Goal: Task Accomplishment & Management: Use online tool/utility

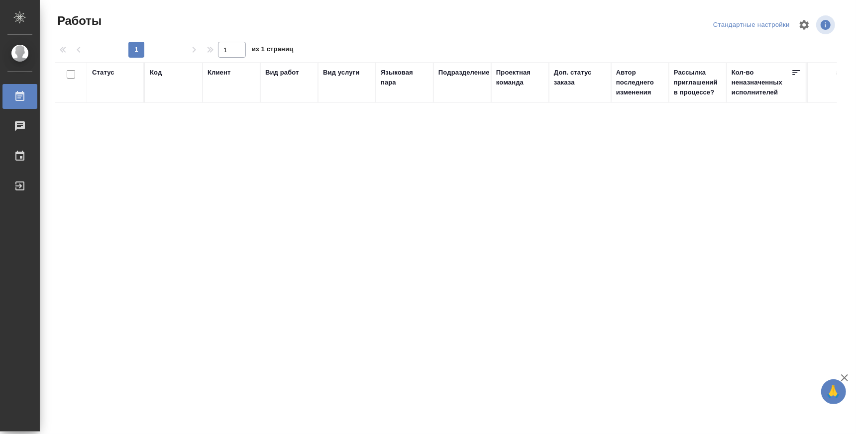
click at [20, 93] on div "Работы" at bounding box center [7, 96] width 25 height 15
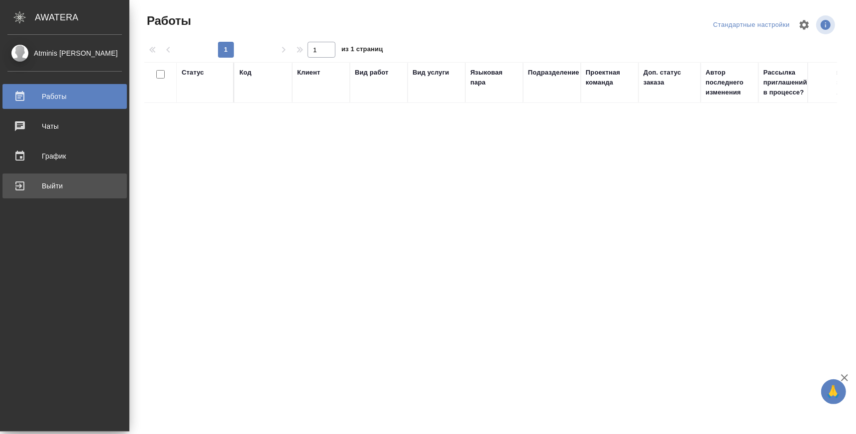
click at [14, 178] on link "Выйти" at bounding box center [64, 186] width 124 height 25
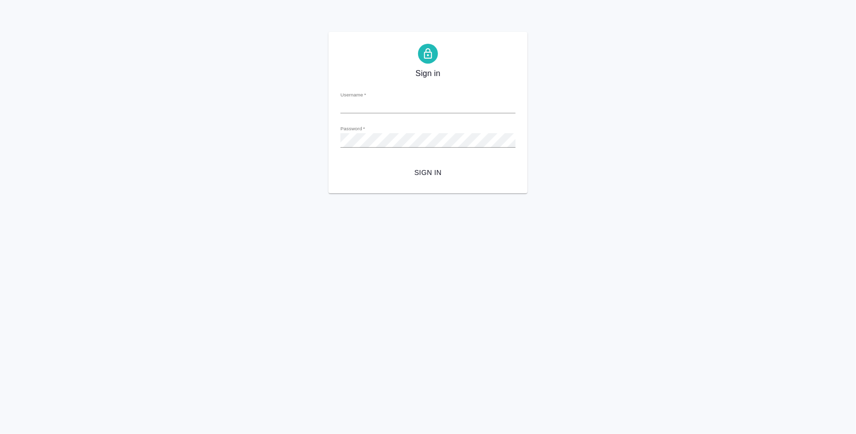
type input "k.atminis@awatera.com"
click at [424, 166] on button "Sign in" at bounding box center [427, 173] width 175 height 18
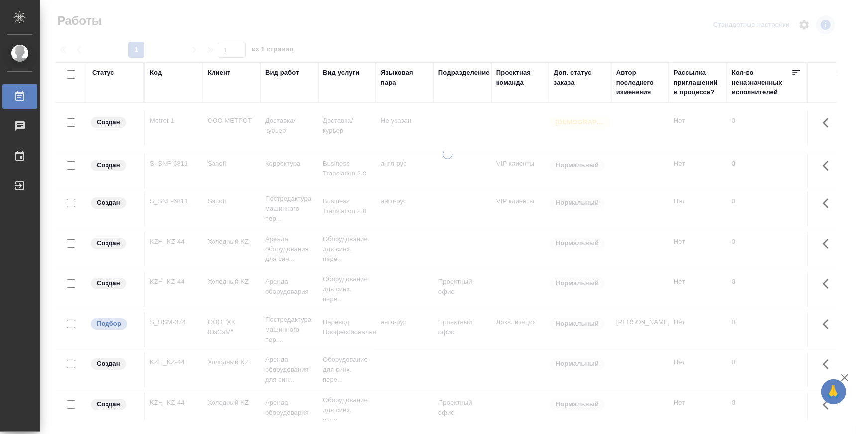
drag, startPoint x: 729, startPoint y: 150, endPoint x: 445, endPoint y: 160, distance: 284.2
click at [451, 158] on div at bounding box center [448, 287] width 816 height 277
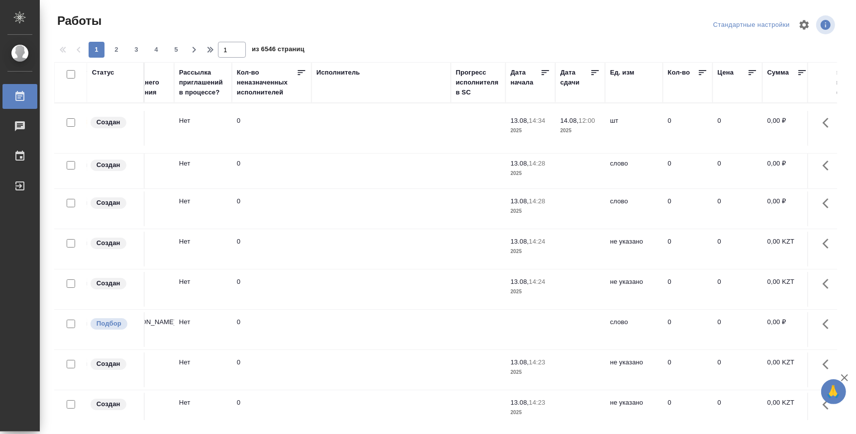
scroll to position [0, 507]
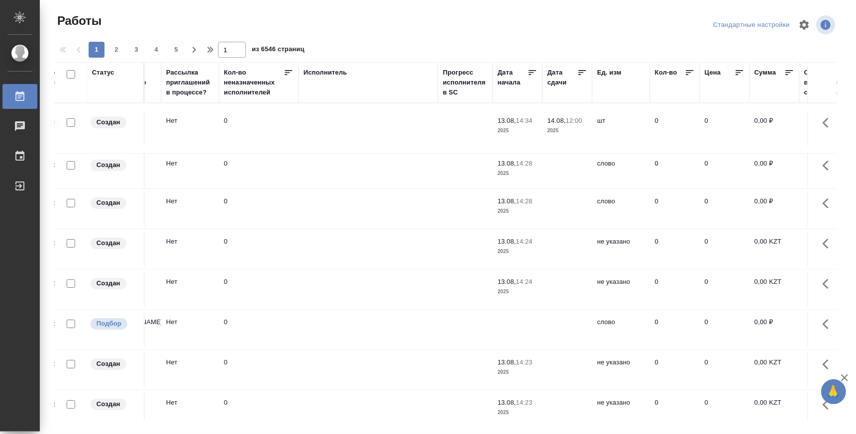
click at [361, 95] on div "Исполнитель" at bounding box center [367, 83] width 129 height 30
click at [334, 73] on div "Исполнитель" at bounding box center [325, 73] width 44 height 10
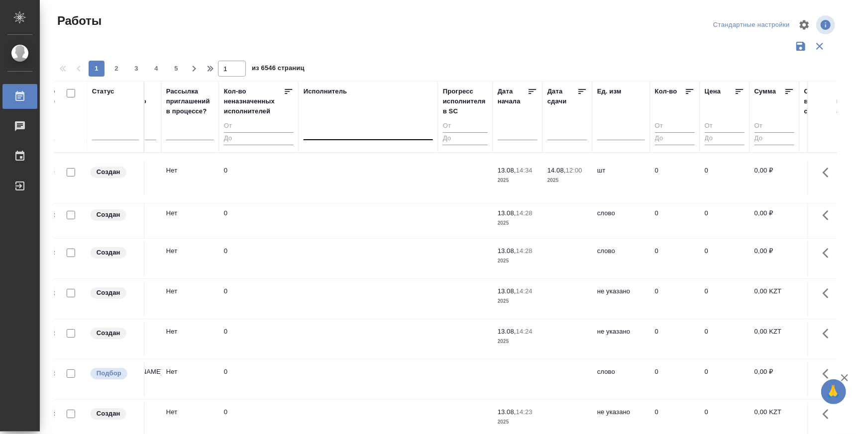
click at [336, 136] on div at bounding box center [367, 130] width 129 height 14
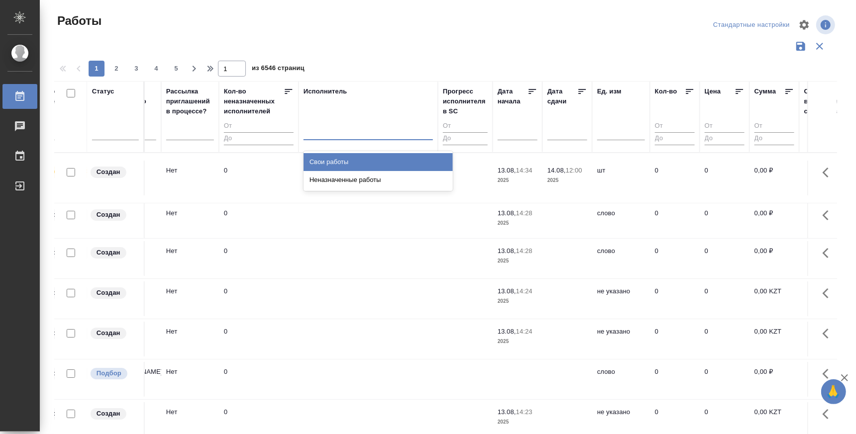
click at [330, 163] on div "Свои работы" at bounding box center [377, 162] width 149 height 18
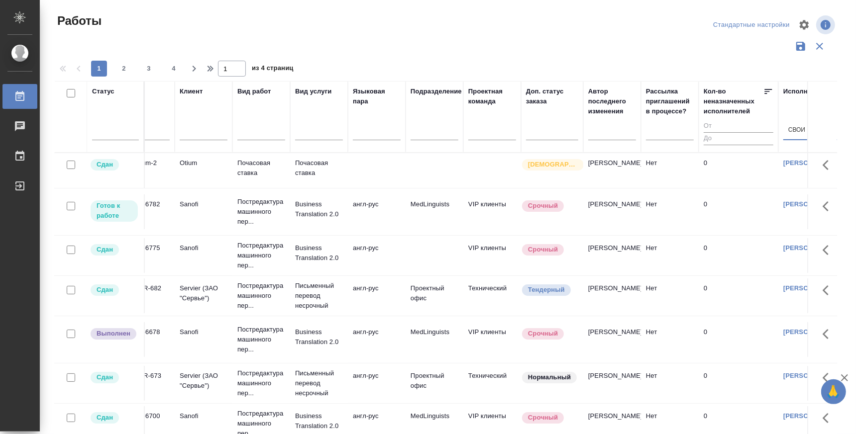
scroll to position [0, 0]
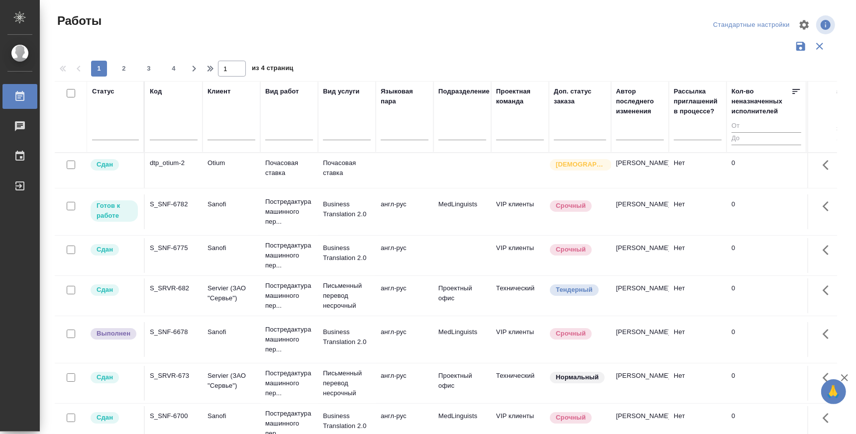
click at [173, 188] on td "S_SNF-6782" at bounding box center [174, 170] width 58 height 35
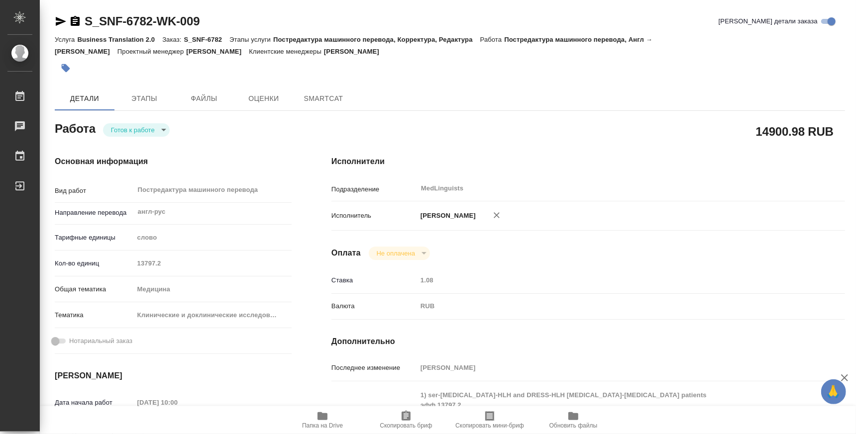
type textarea "x"
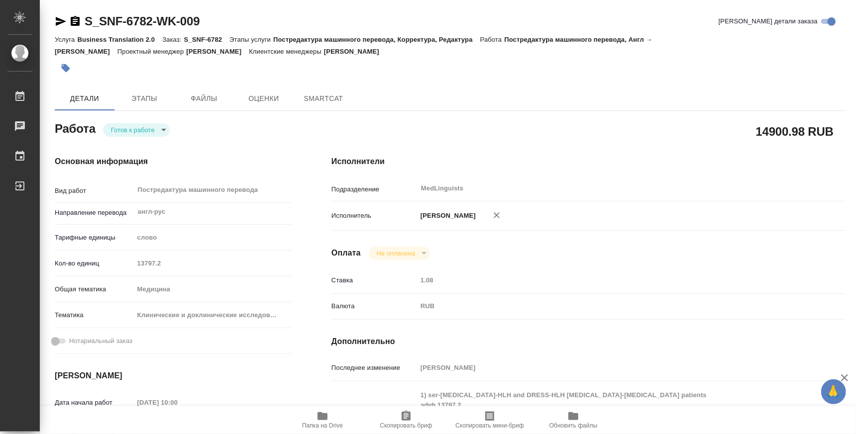
type textarea "x"
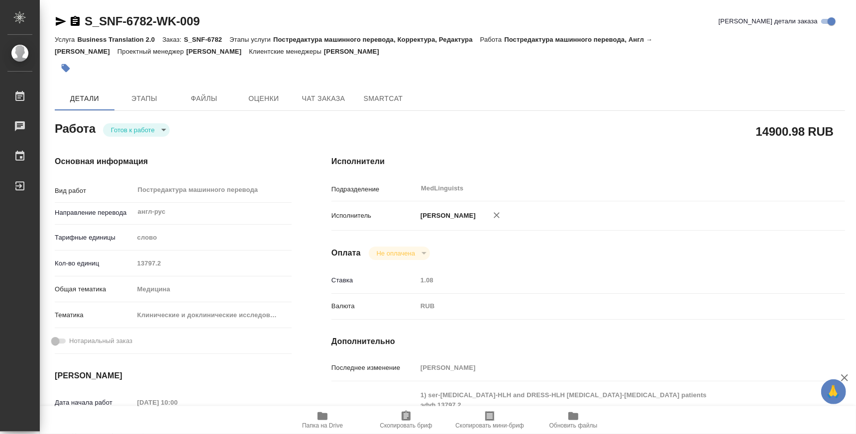
click at [152, 133] on body "🙏 .cls-1 fill:#fff; AWATERA Atminis Kristina Работы Чаты График Выйти S_SNF-678…" at bounding box center [428, 217] width 856 height 434
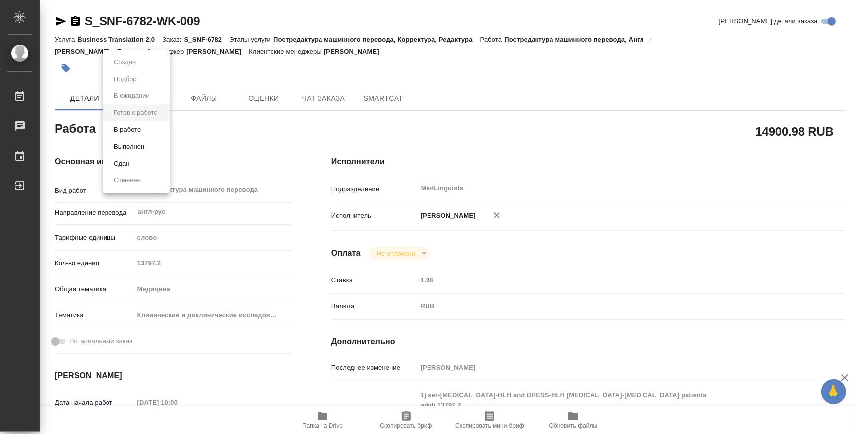
type textarea "x"
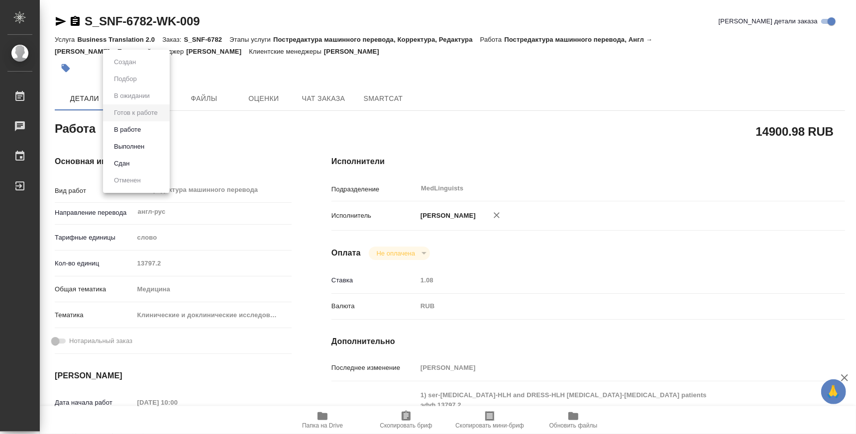
click at [145, 133] on li "В работе" at bounding box center [136, 129] width 67 height 17
type textarea "x"
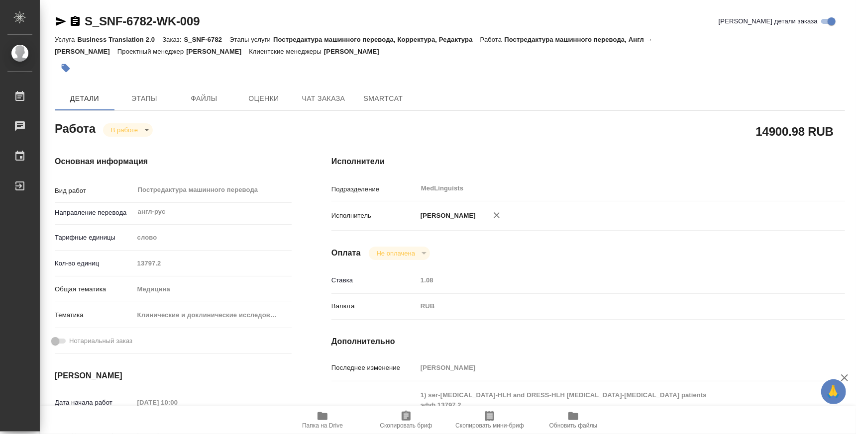
type textarea "x"
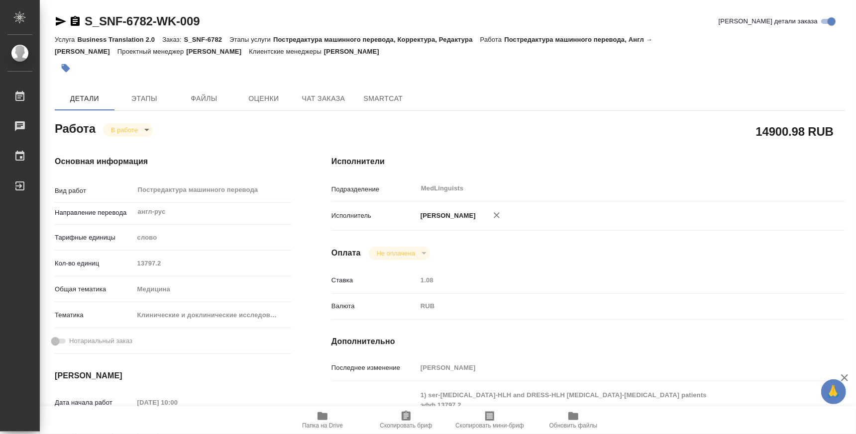
type textarea "x"
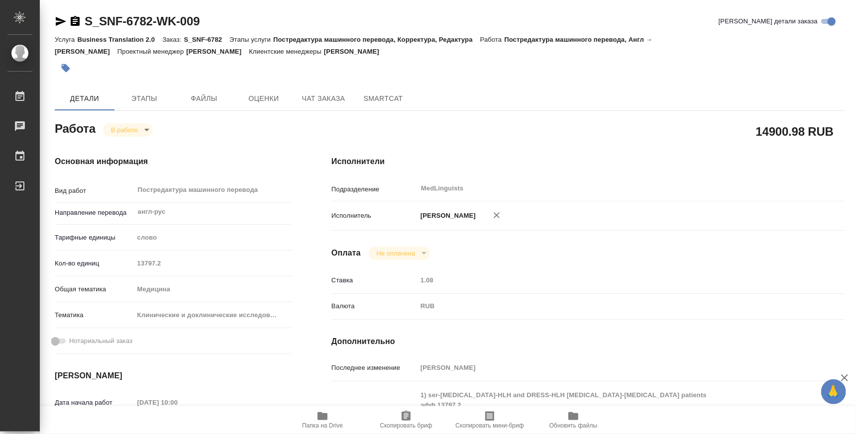
type textarea "x"
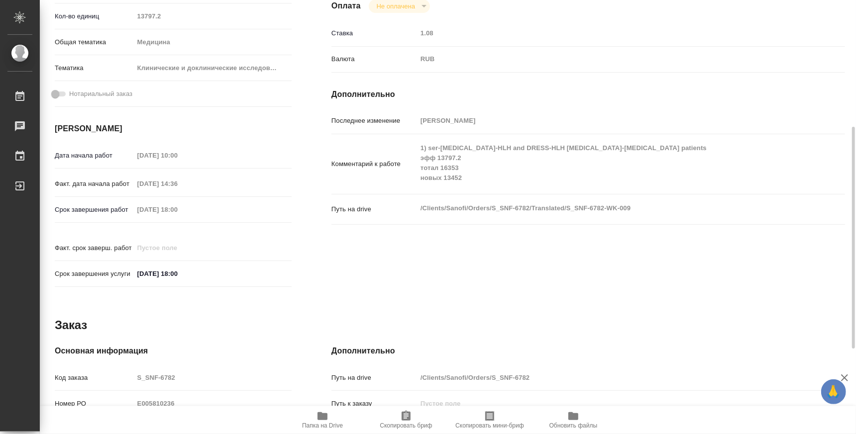
type textarea "x"
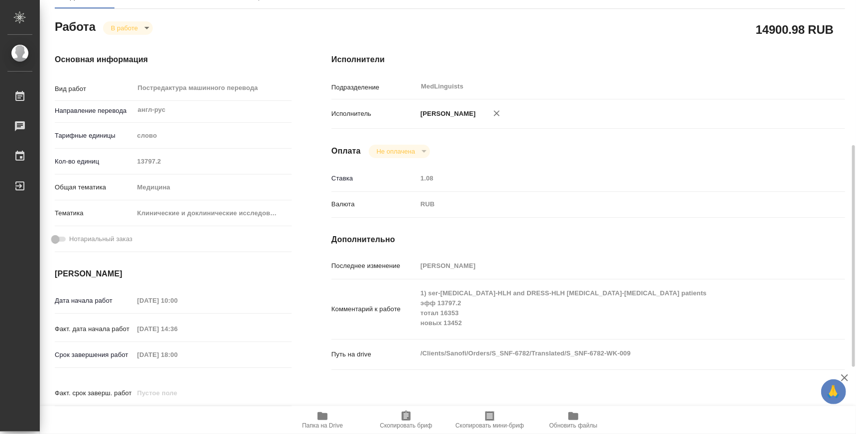
scroll to position [411, 0]
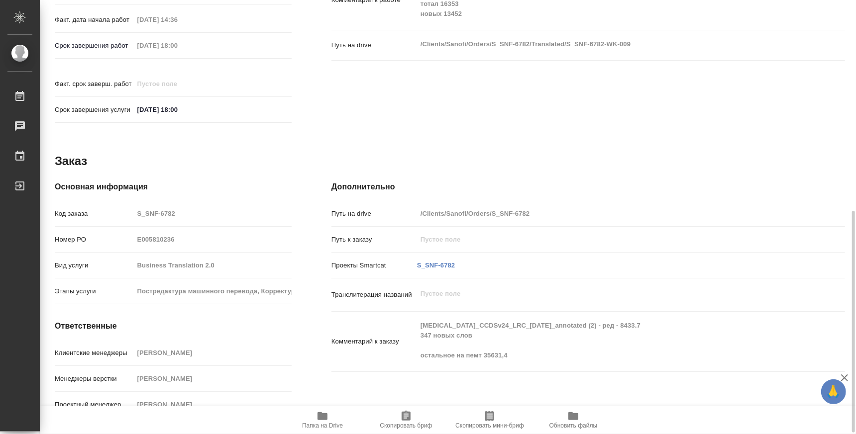
drag, startPoint x: 347, startPoint y: 279, endPoint x: 764, endPoint y: 262, distance: 417.2
click at [764, 262] on div "Проекты Smartcat S_SNF-6782" at bounding box center [587, 265] width 513 height 17
click at [665, 259] on div "S_SNF-6782" at bounding box center [607, 266] width 385 height 14
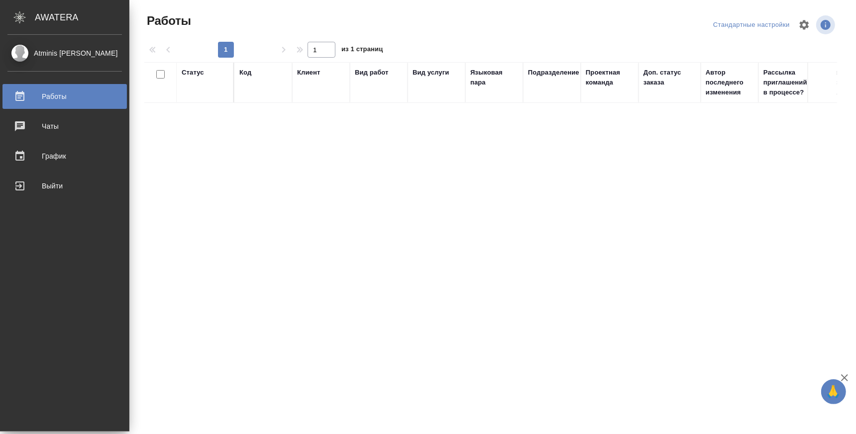
click at [43, 93] on div "Работы" at bounding box center [64, 96] width 114 height 15
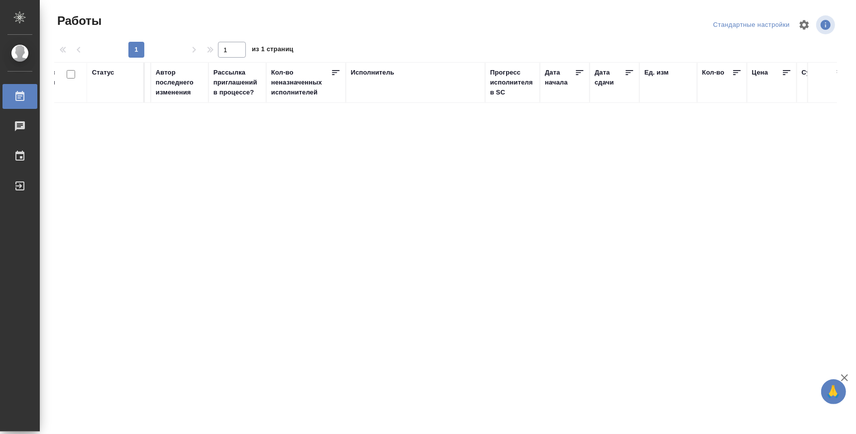
scroll to position [0, 462]
click at [374, 98] on th "Исполнитель" at bounding box center [413, 82] width 139 height 41
click at [365, 72] on div "Исполнитель" at bounding box center [371, 73] width 44 height 10
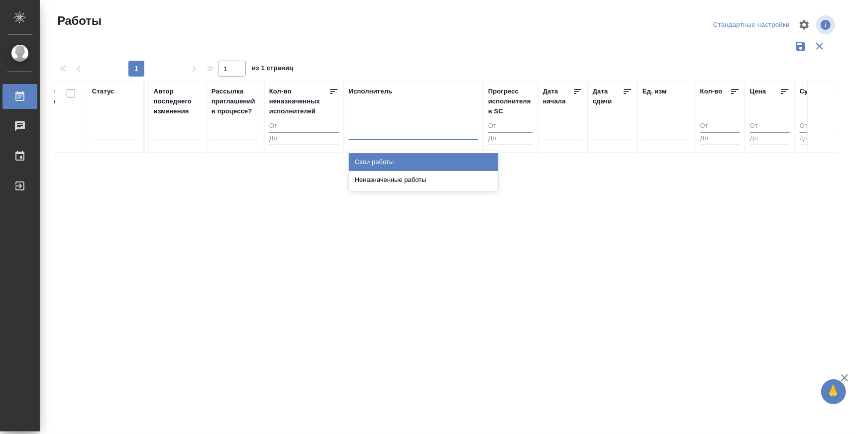
click at [379, 137] on div at bounding box center [413, 130] width 129 height 19
click at [378, 166] on div "Свои работы" at bounding box center [423, 162] width 149 height 18
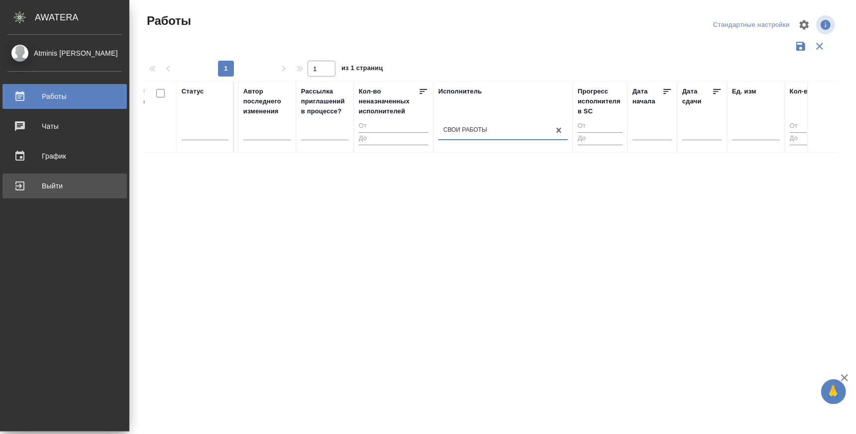
click at [17, 188] on div "Выйти" at bounding box center [64, 186] width 114 height 15
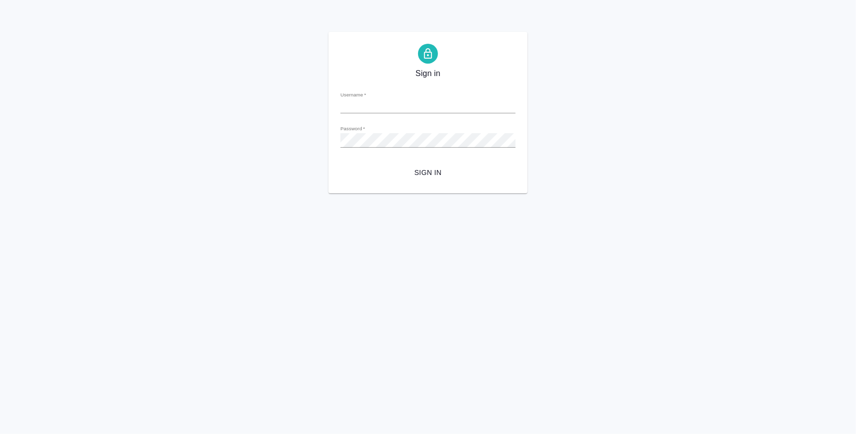
type input "[EMAIL_ADDRESS][DOMAIN_NAME]"
click at [428, 168] on span "Sign in" at bounding box center [427, 173] width 159 height 12
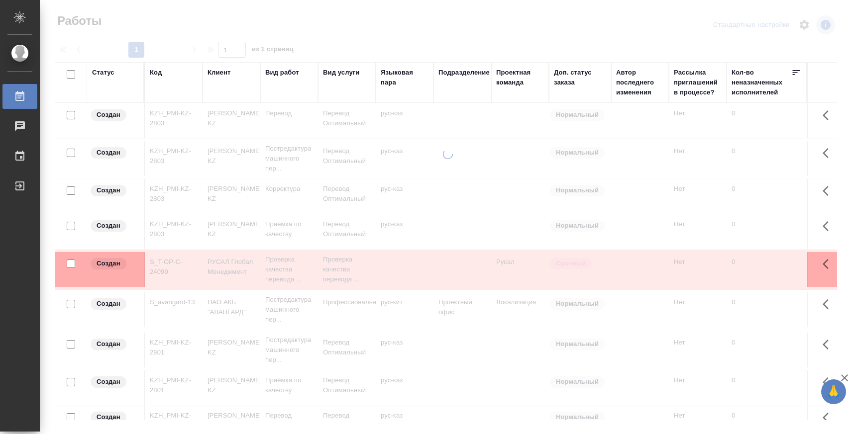
drag, startPoint x: 575, startPoint y: 399, endPoint x: 428, endPoint y: 409, distance: 147.1
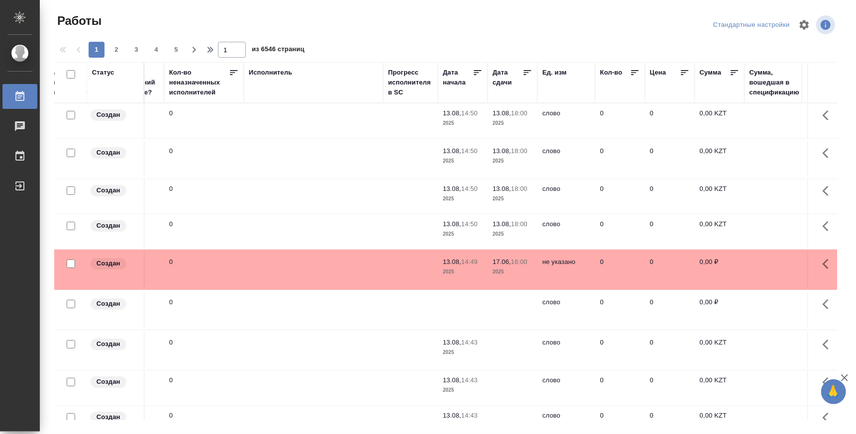
scroll to position [0, 537]
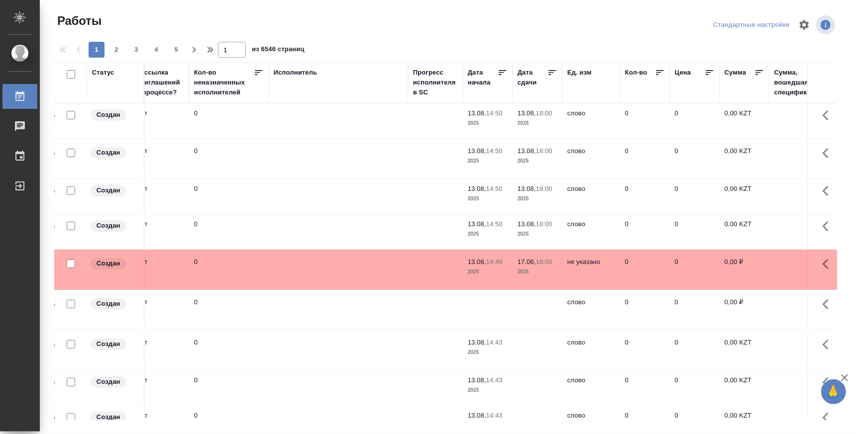
click at [299, 92] on div "Исполнитель" at bounding box center [338, 83] width 129 height 30
click at [299, 103] on td at bounding box center [338, 120] width 139 height 35
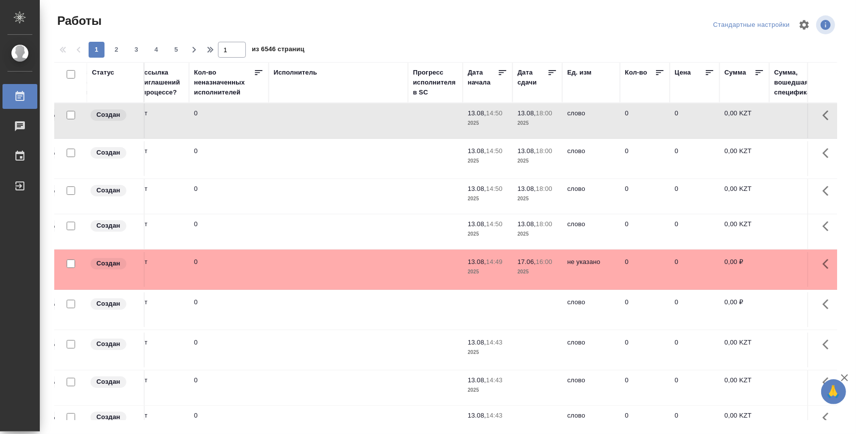
click at [301, 94] on div "Исполнитель" at bounding box center [338, 83] width 129 height 30
click at [298, 75] on div "Исполнитель" at bounding box center [296, 73] width 44 height 10
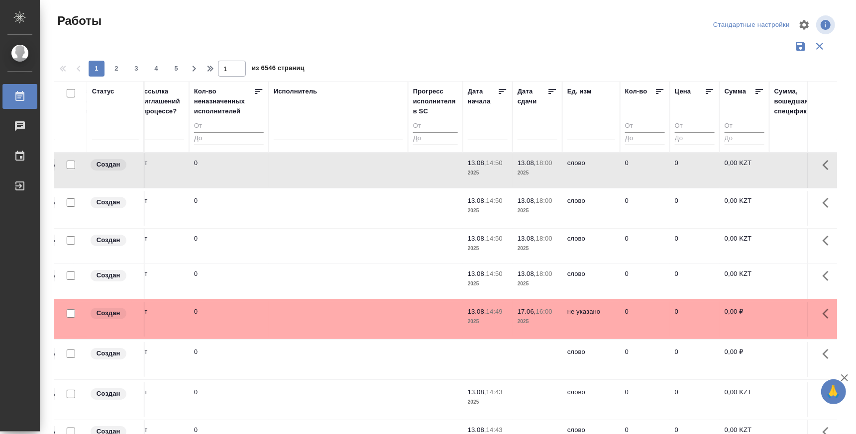
click at [295, 141] on div at bounding box center [338, 134] width 129 height 26
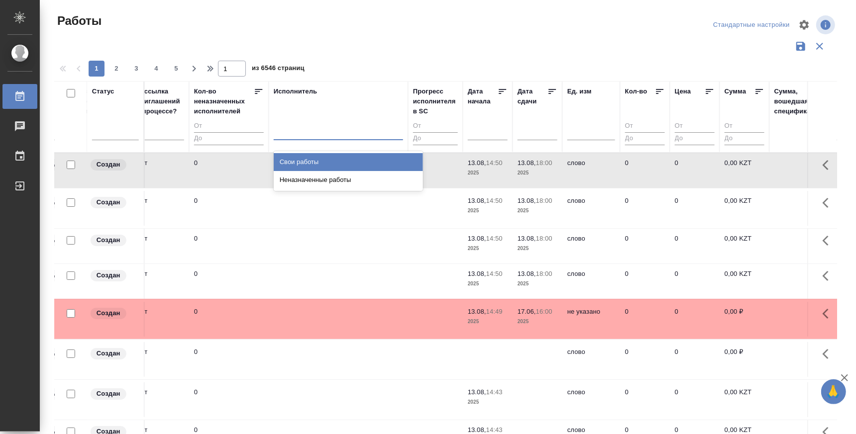
click at [297, 134] on div at bounding box center [338, 130] width 129 height 14
click at [297, 164] on div "Свои работы" at bounding box center [348, 162] width 149 height 18
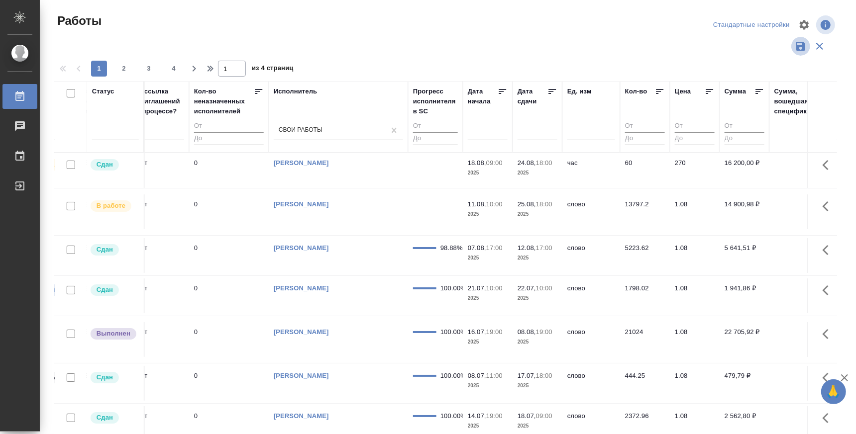
click at [801, 46] on icon "button" at bounding box center [800, 46] width 9 height 9
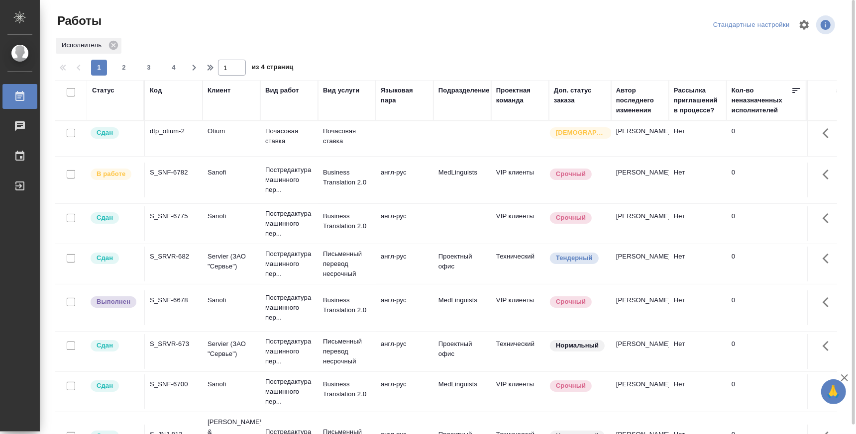
click at [174, 156] on td "S_SNF-6782" at bounding box center [174, 138] width 58 height 35
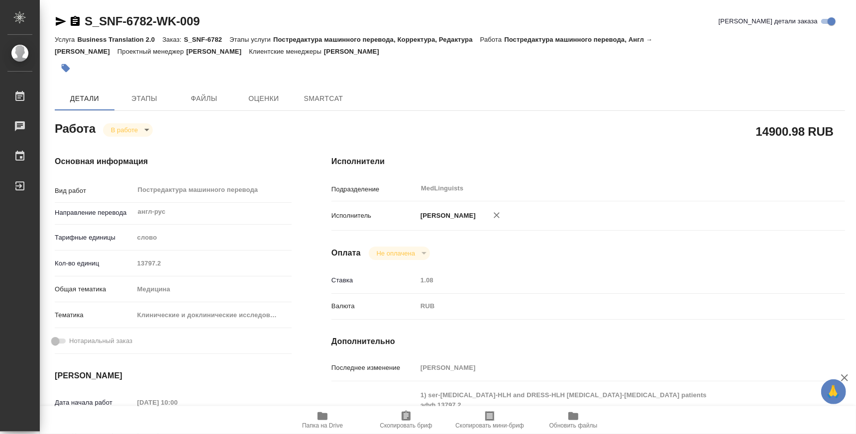
type textarea "x"
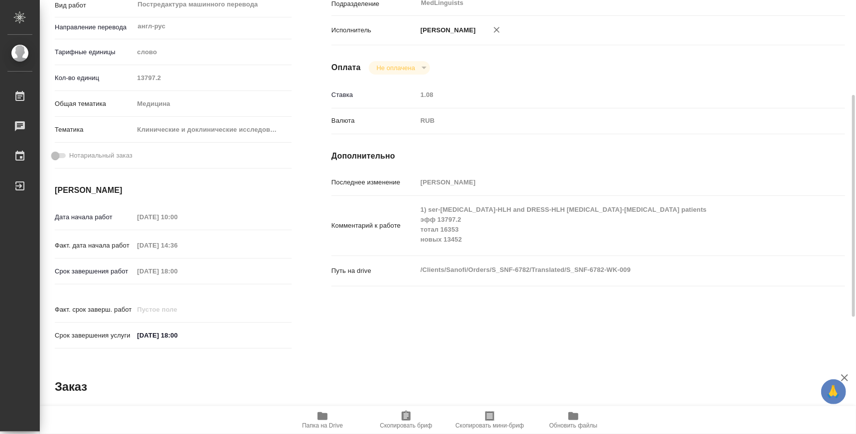
type textarea "x"
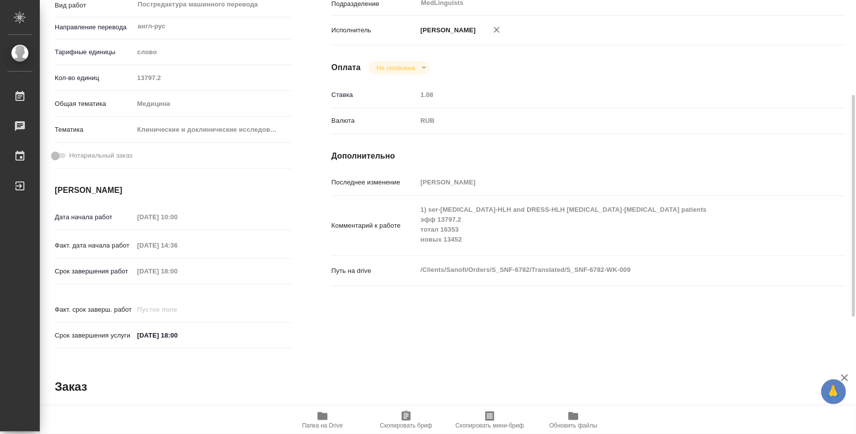
scroll to position [413, 0]
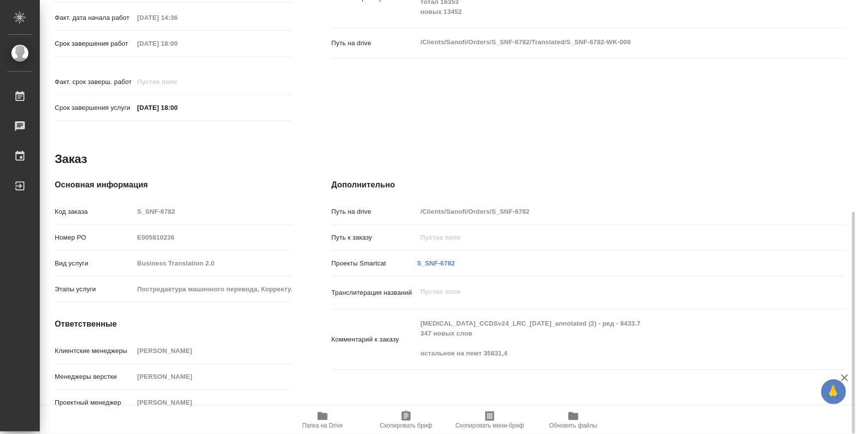
type textarea "x"
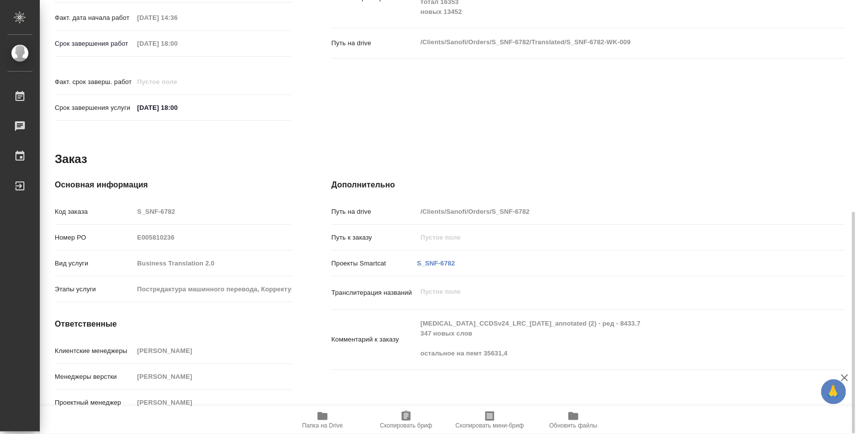
type textarea "x"
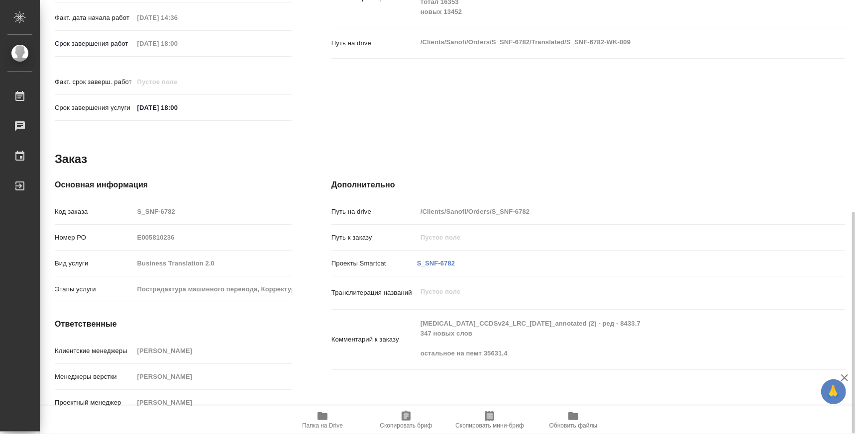
type textarea "x"
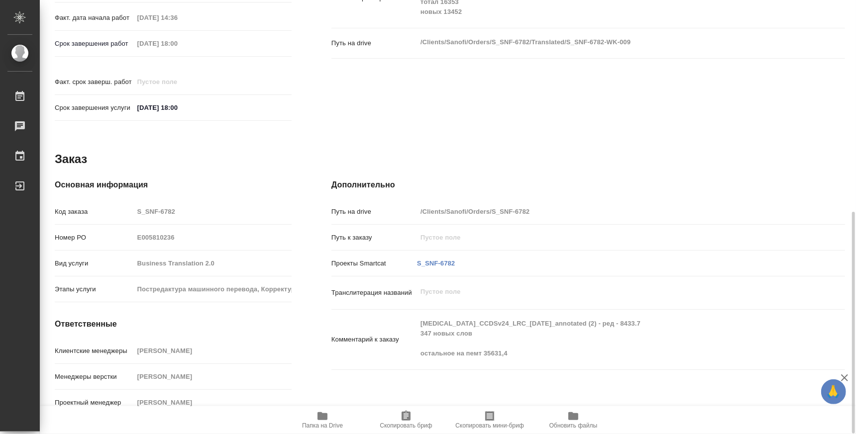
type textarea "x"
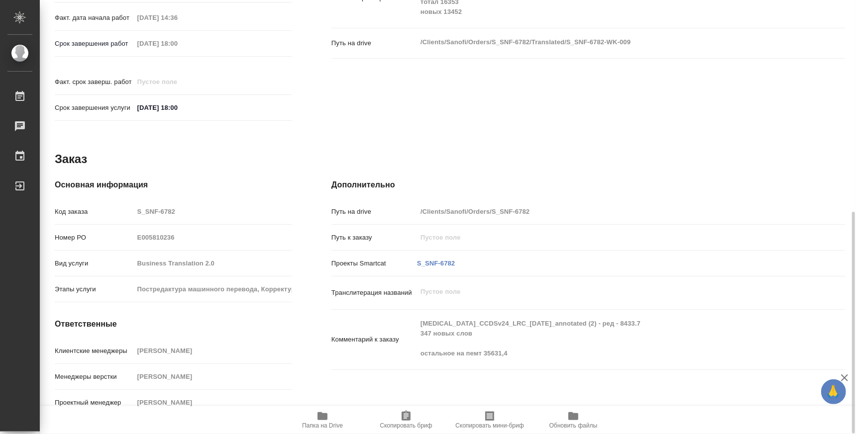
type textarea "x"
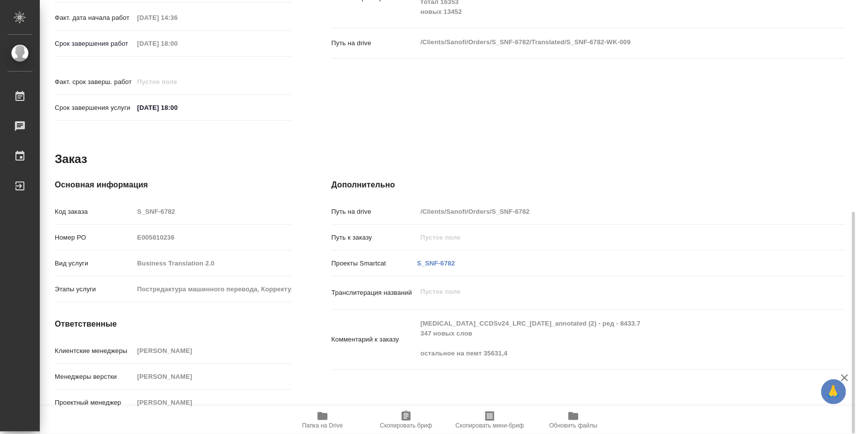
type textarea "x"
